Goal: Information Seeking & Learning: Learn about a topic

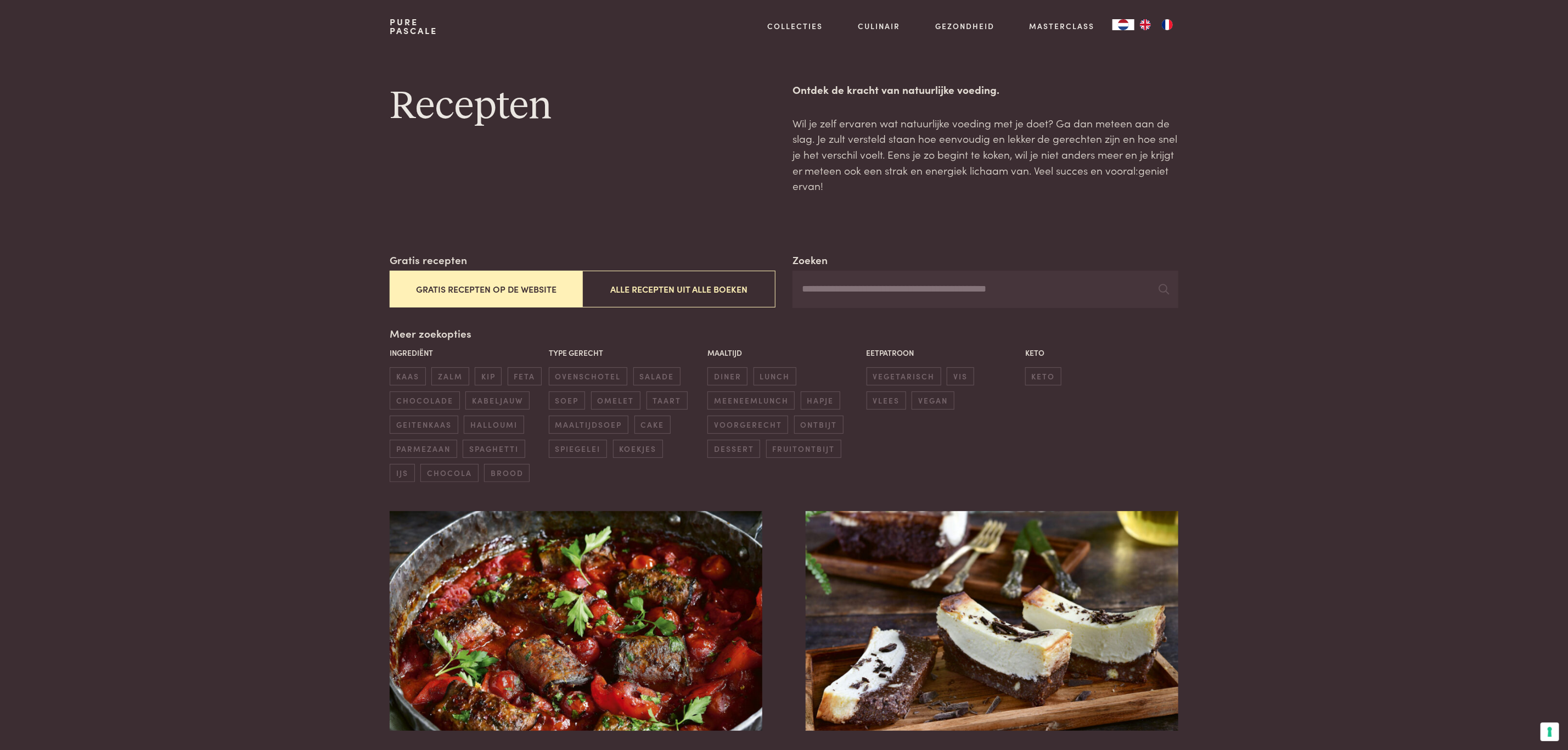
click at [896, 282] on input "Zoeken" at bounding box center [985, 289] width 385 height 37
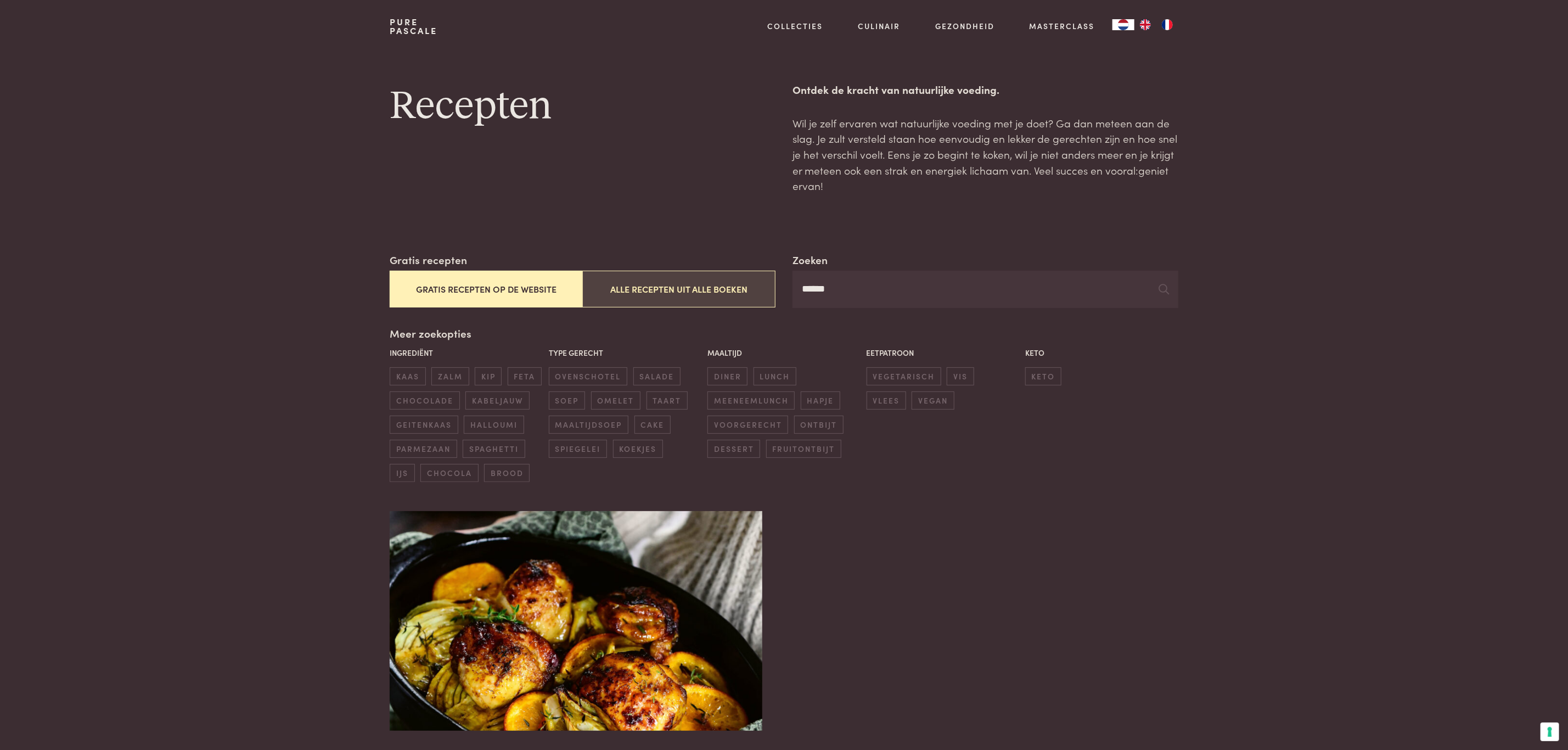
type input "******"
click at [732, 288] on button "Alle recepten uit alle boeken" at bounding box center [679, 289] width 193 height 37
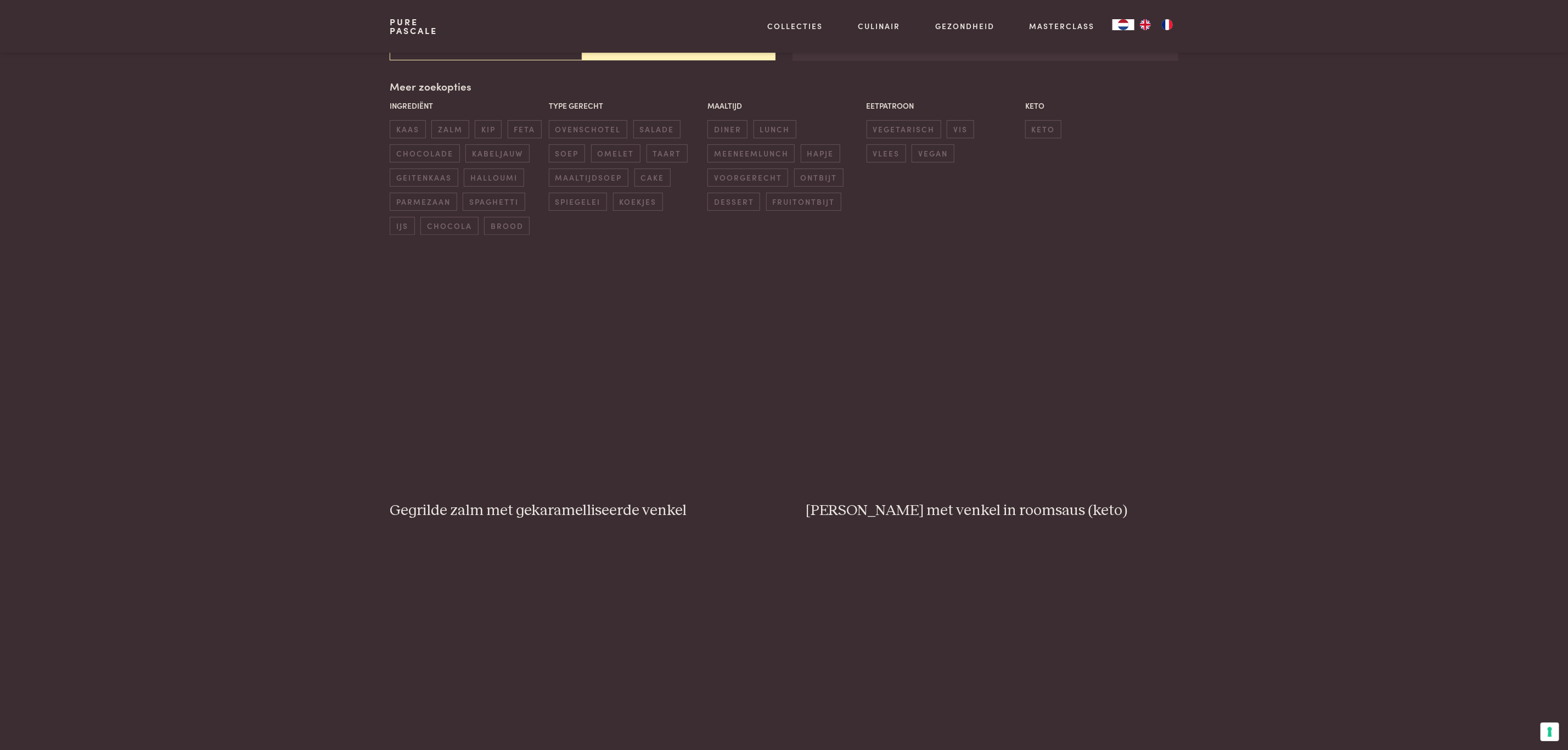
scroll to position [252, 0]
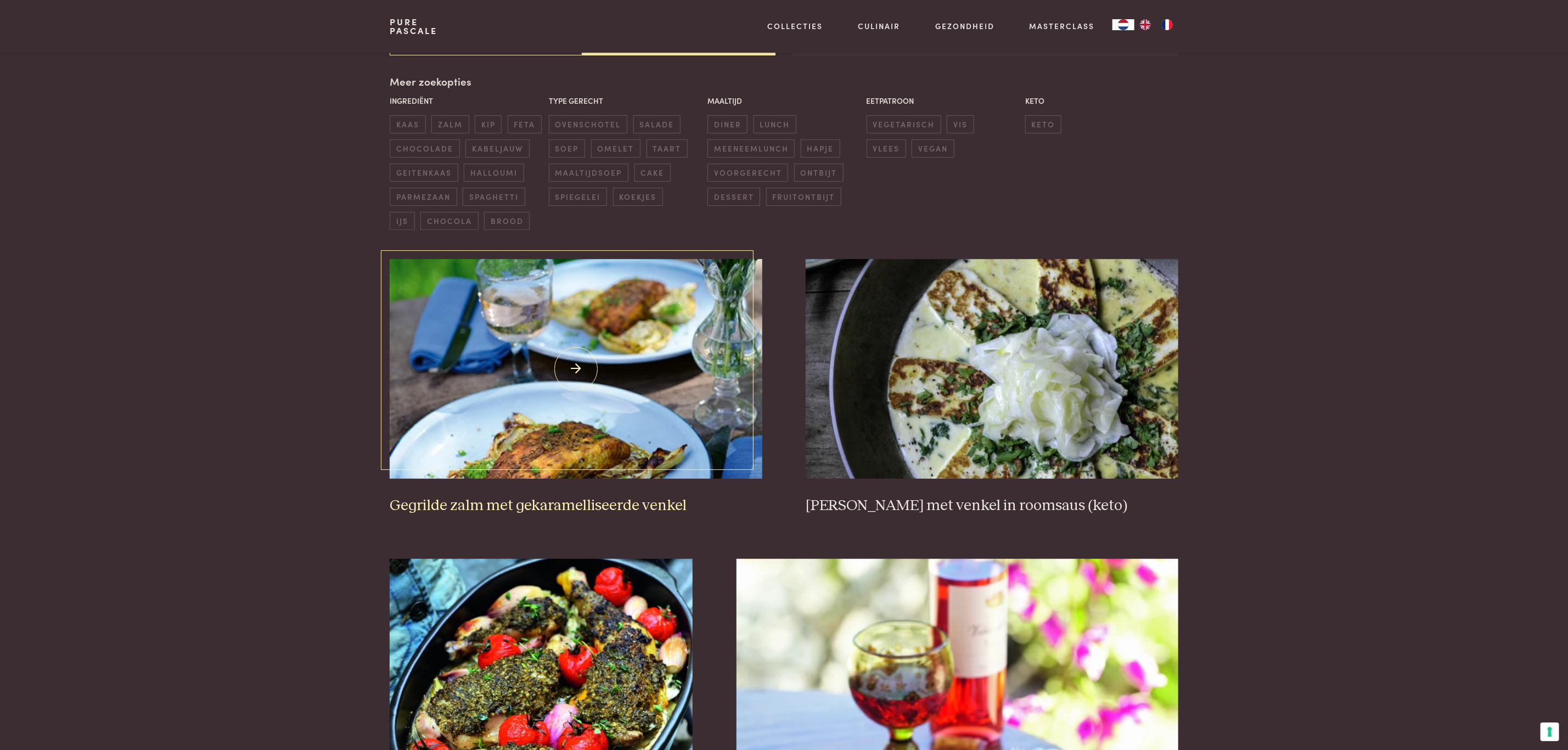
click at [732, 288] on img at bounding box center [575, 369] width 372 height 220
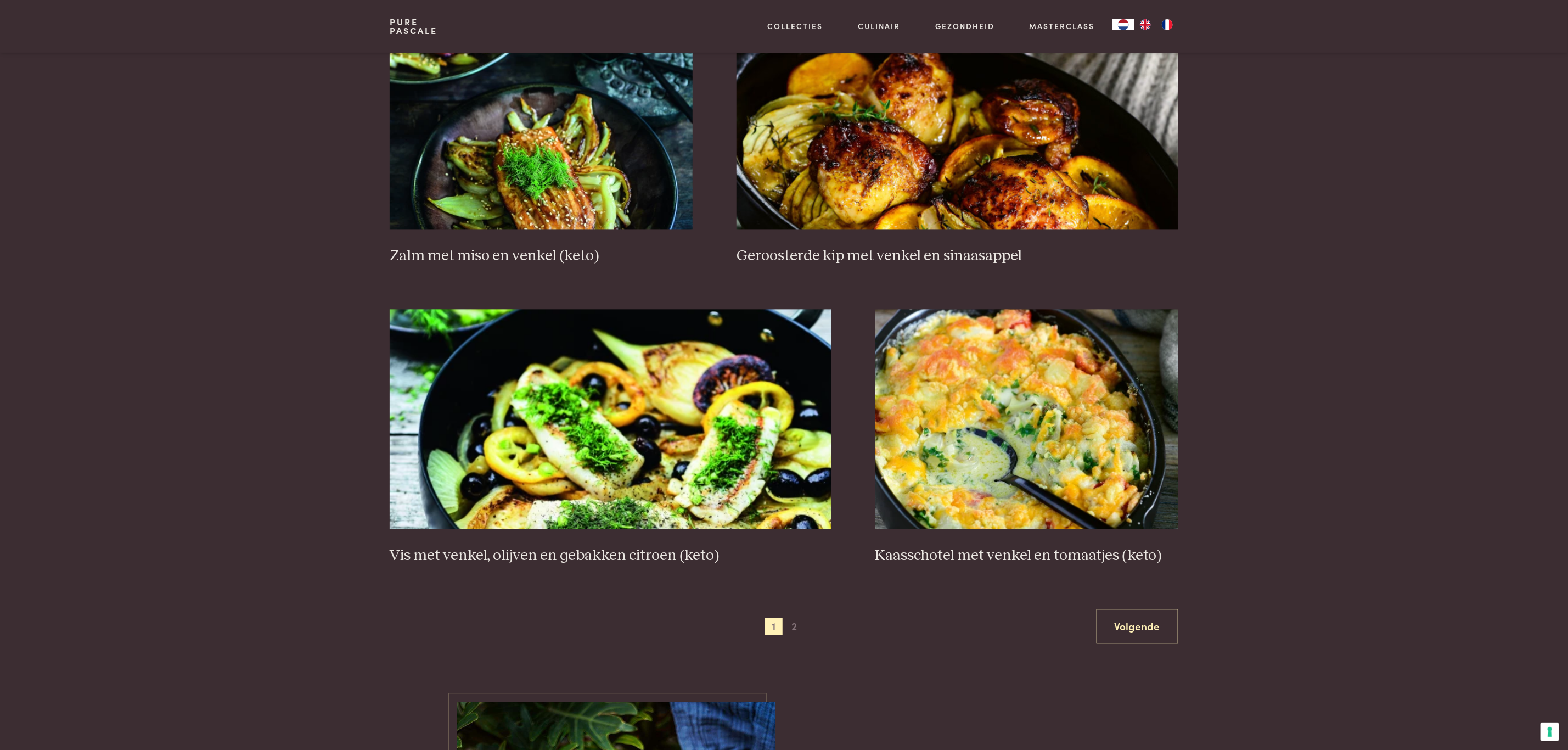
scroll to position [1726, 0]
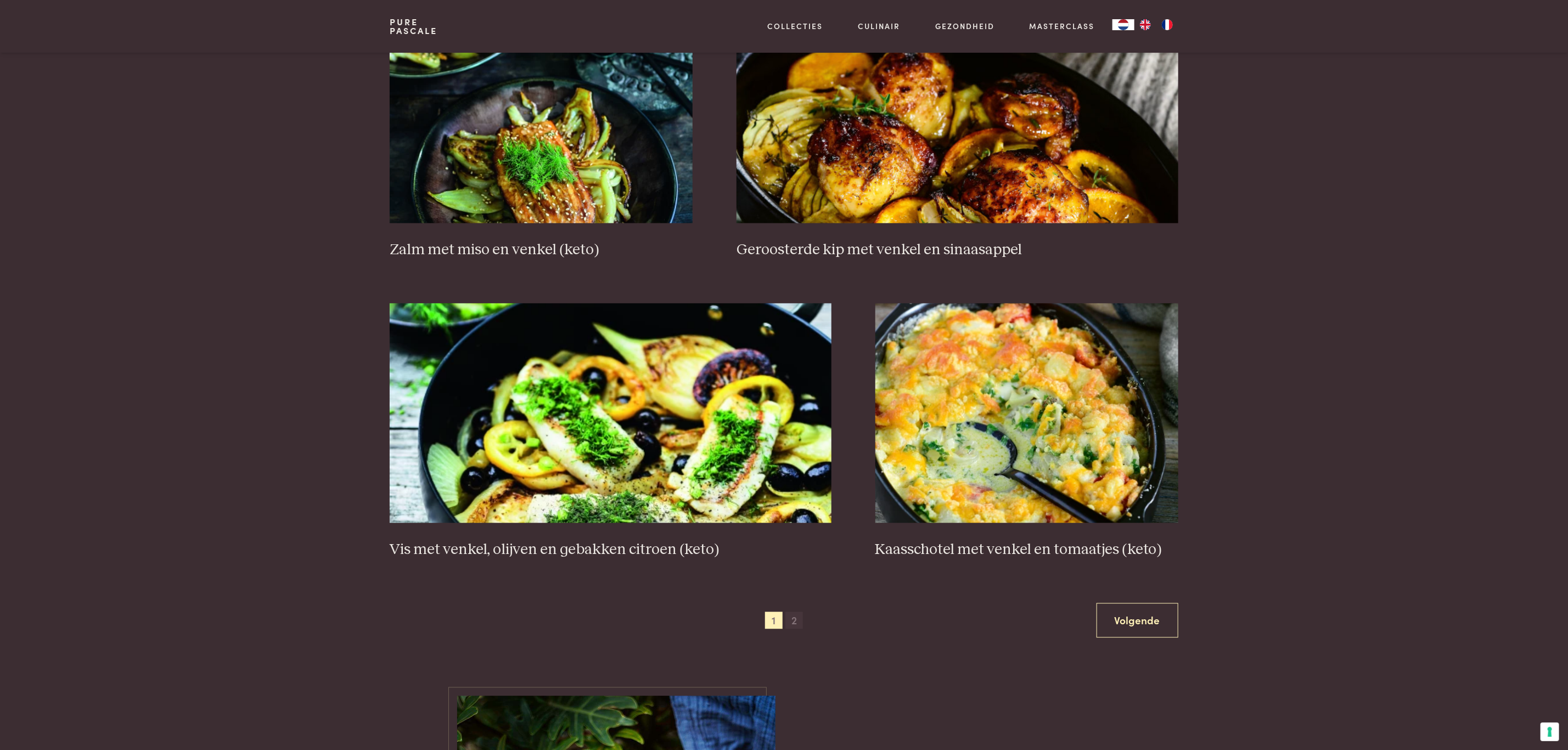
click at [798, 629] on span "2" at bounding box center [795, 620] width 18 height 18
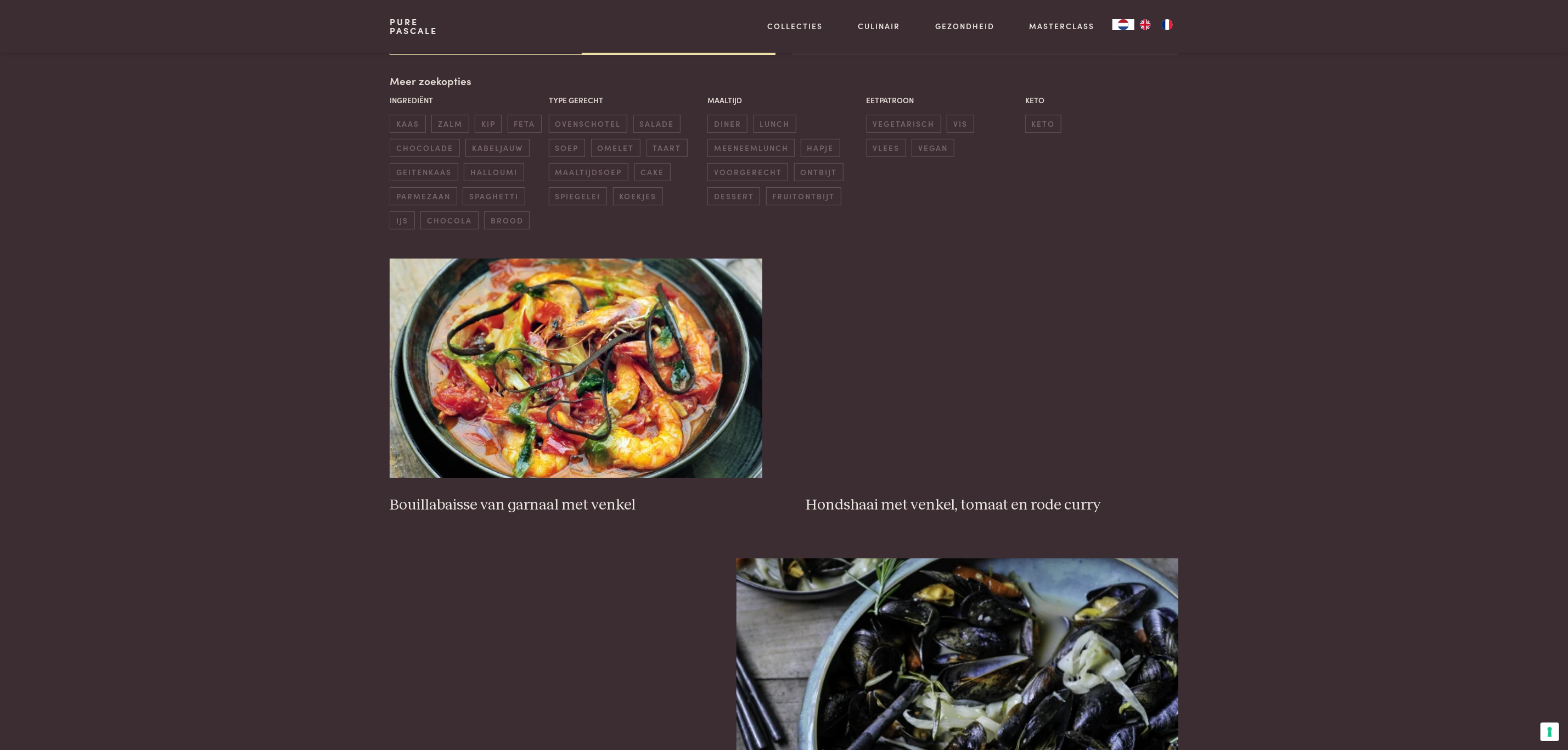
scroll to position [252, 0]
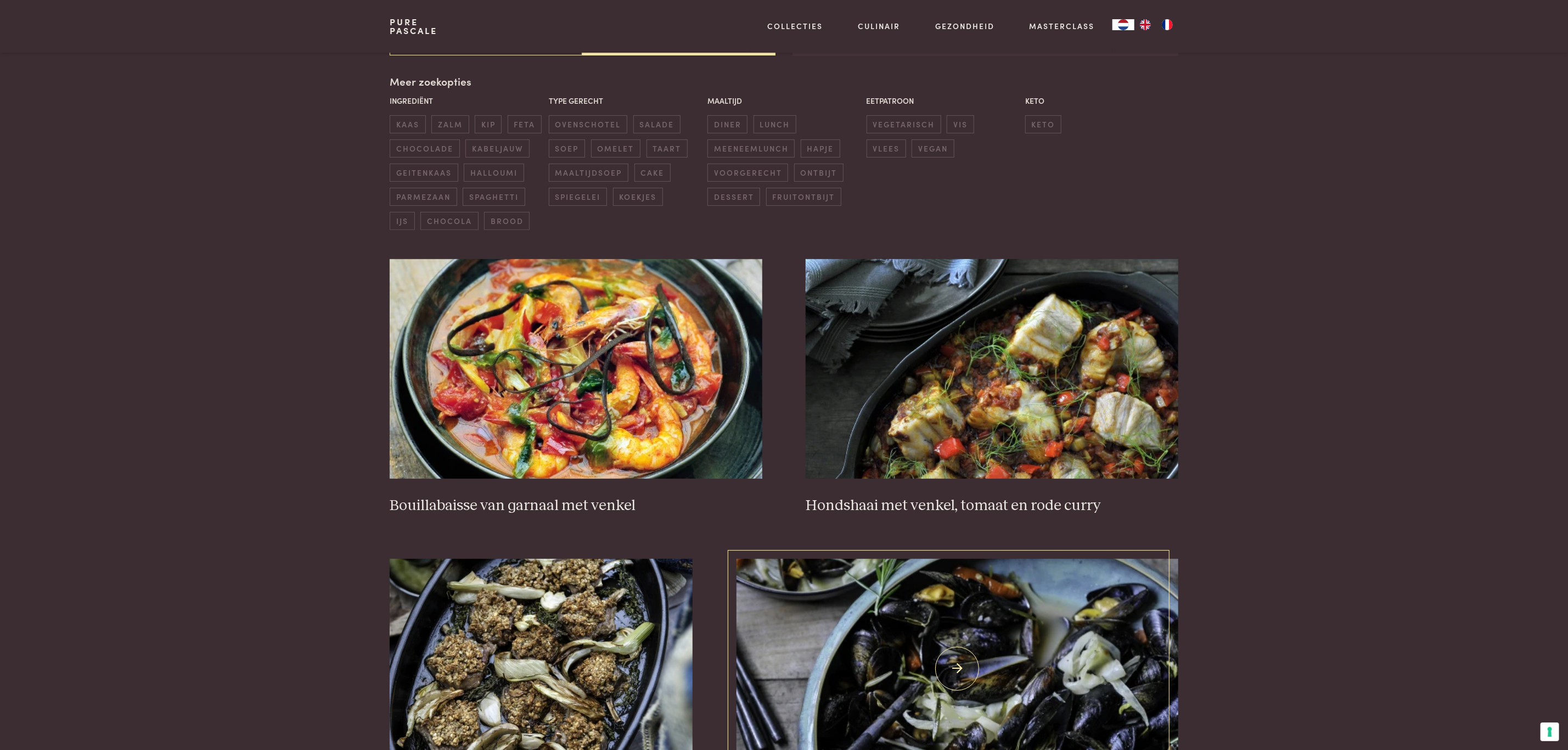
click at [798, 645] on img at bounding box center [957, 669] width 442 height 220
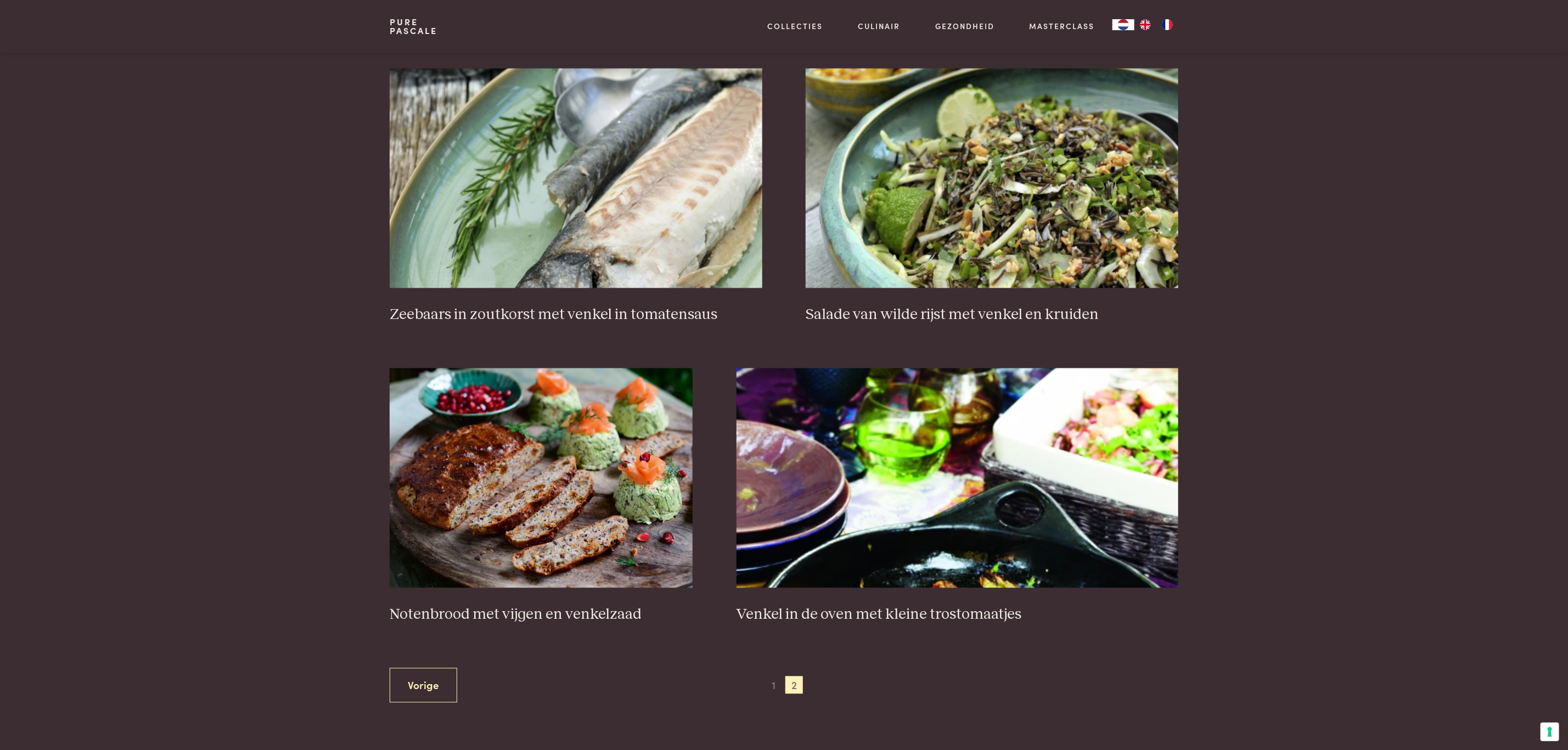
scroll to position [1427, 0]
